Goal: Check status: Check status

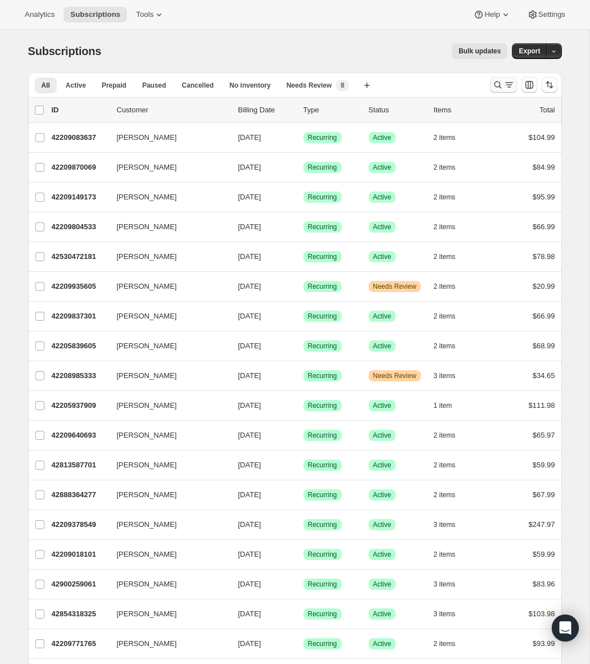
click at [491, 85] on button "Search and filter results" at bounding box center [503, 85] width 27 height 16
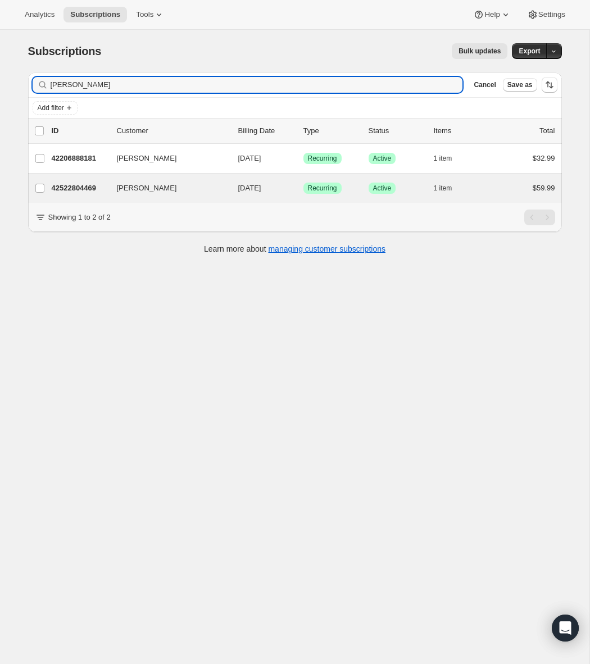
type input "[PERSON_NAME]"
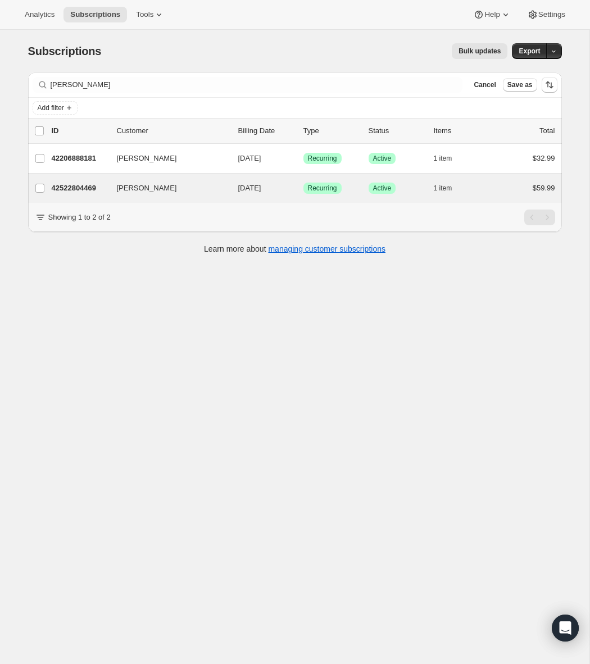
click at [185, 179] on div "[PERSON_NAME] 42522804469 [PERSON_NAME] [DATE] Success Recurring Success Active…" at bounding box center [295, 188] width 534 height 29
click at [185, 183] on button "[PERSON_NAME]" at bounding box center [166, 188] width 112 height 18
click at [96, 192] on p "42522804469" at bounding box center [80, 188] width 56 height 11
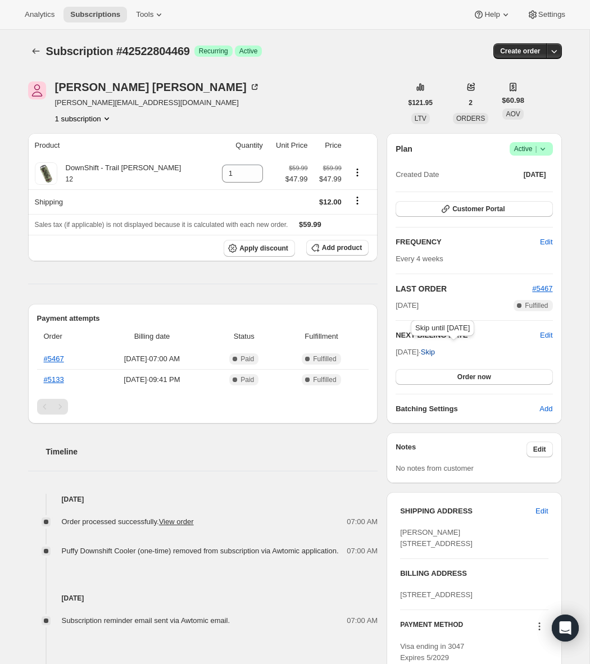
click at [442, 357] on button "Skip" at bounding box center [428, 352] width 28 height 18
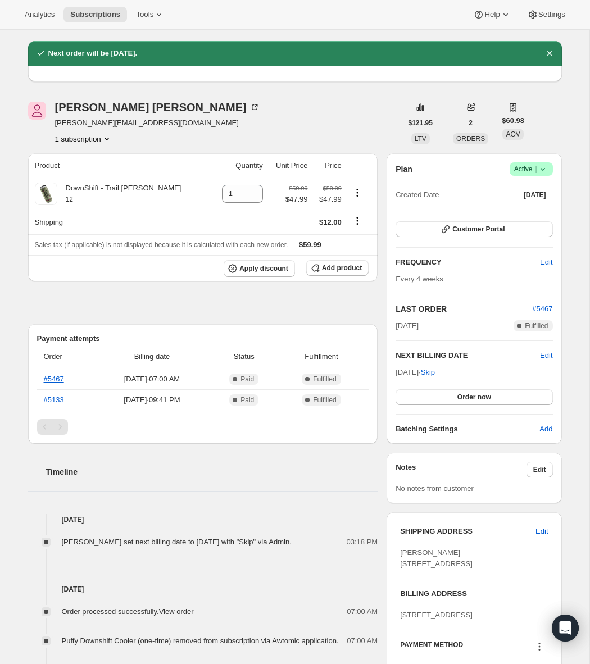
scroll to position [37, 0]
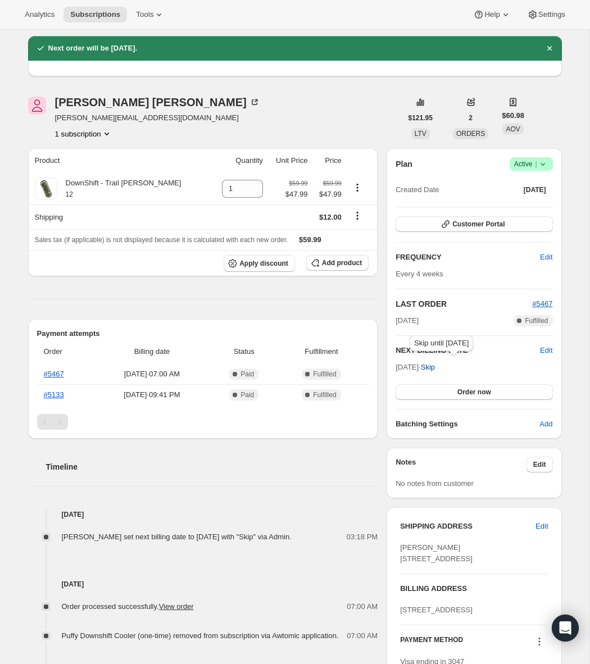
click at [435, 370] on span "Skip" at bounding box center [428, 367] width 14 height 11
